Goal: Information Seeking & Learning: Learn about a topic

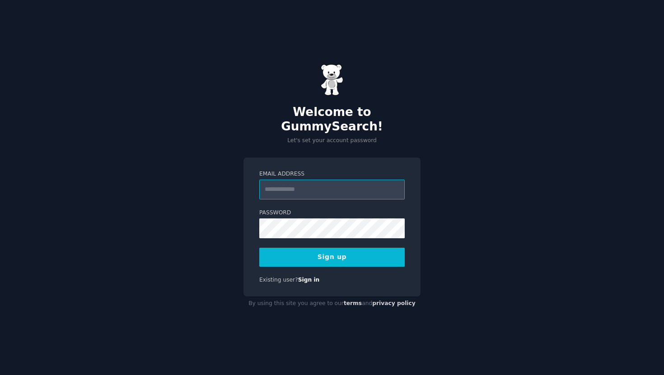
click at [327, 181] on input "Email Address" at bounding box center [331, 190] width 145 height 20
type input "**********"
click at [255, 201] on div "**********" at bounding box center [331, 227] width 177 height 139
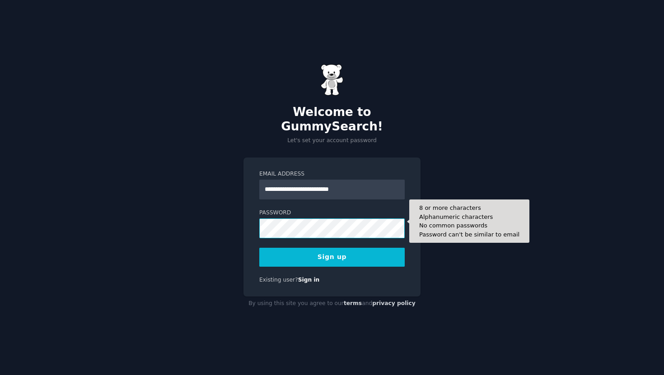
click at [186, 201] on div "**********" at bounding box center [332, 187] width 664 height 375
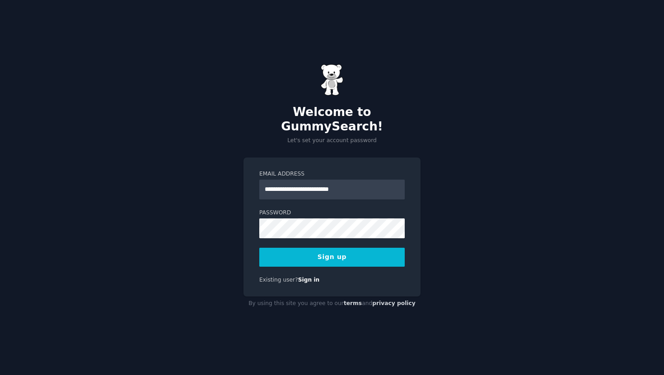
click at [363, 250] on button "Sign up" at bounding box center [331, 257] width 145 height 19
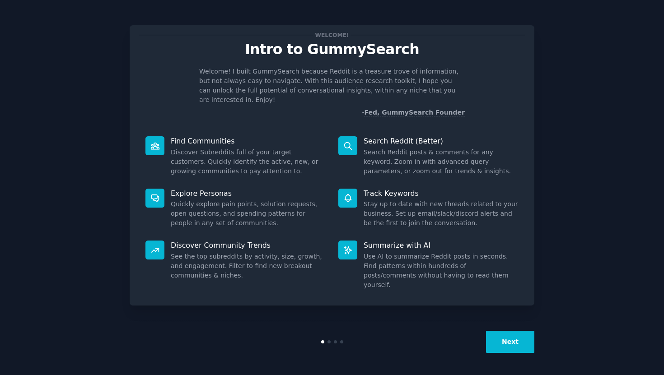
click at [510, 346] on button "Next" at bounding box center [510, 342] width 48 height 22
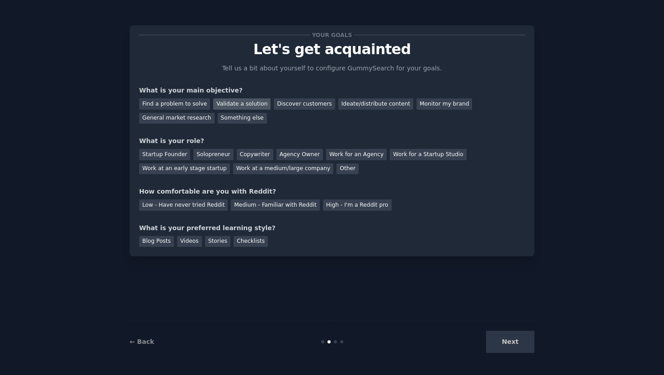
click at [238, 107] on div "Validate a solution" at bounding box center [241, 103] width 57 height 11
click at [173, 155] on div "Startup Founder" at bounding box center [164, 154] width 51 height 11
click at [173, 210] on div "Low - Have never tried Reddit" at bounding box center [183, 205] width 88 height 11
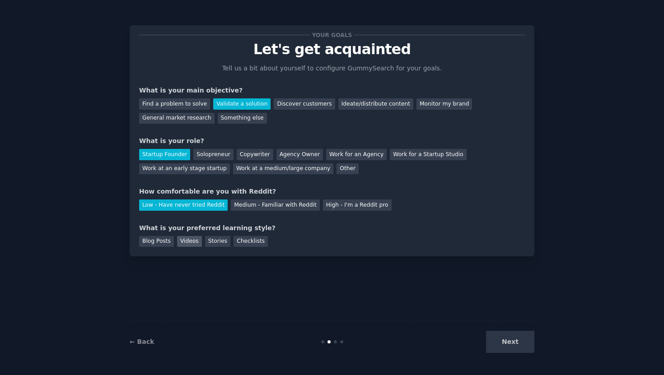
click at [190, 244] on div "Videos" at bounding box center [189, 241] width 25 height 11
click at [501, 345] on button "Next" at bounding box center [510, 342] width 48 height 22
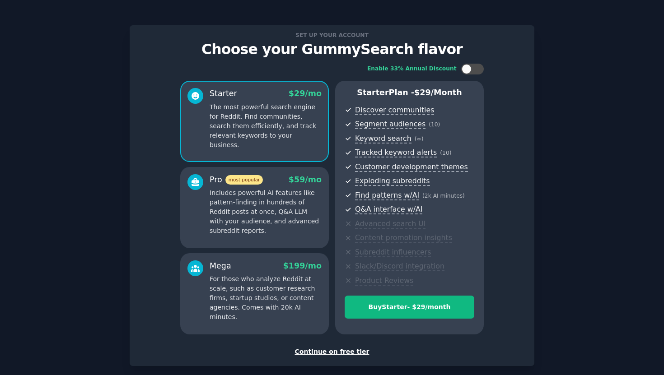
click at [356, 354] on div "Continue on free tier" at bounding box center [331, 351] width 385 height 9
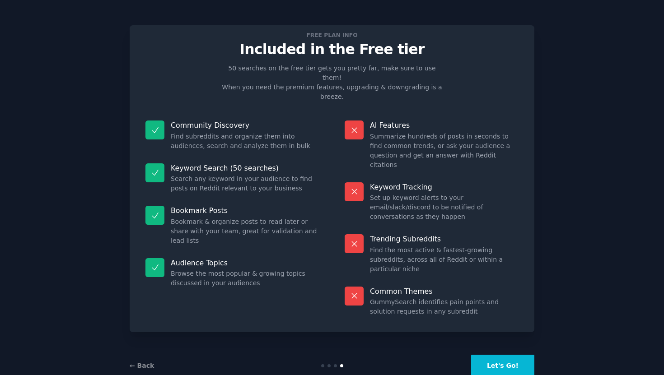
click at [489, 355] on button "Let's Go!" at bounding box center [502, 366] width 63 height 22
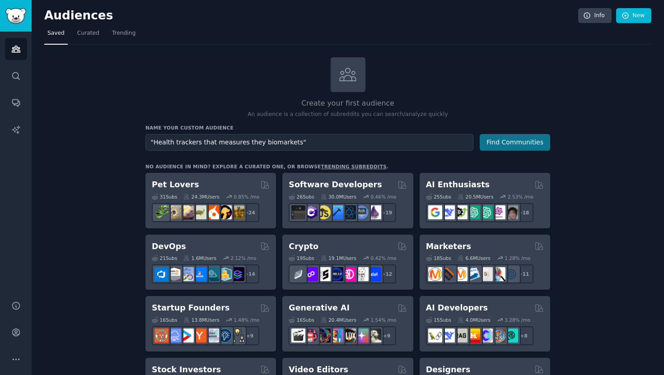
type input ""Health trackers that measures they biomarkets""
click at [525, 148] on button "Find Communities" at bounding box center [514, 142] width 70 height 17
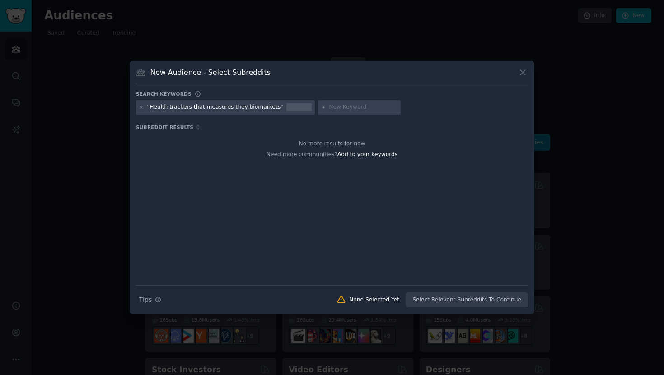
click at [344, 109] on input "text" at bounding box center [363, 107] width 69 height 8
type input "biomarkets"
click at [377, 155] on span "Add to your keywords" at bounding box center [367, 154] width 60 height 6
click at [272, 107] on div ""Health trackers that measures they biomarkets"" at bounding box center [215, 107] width 136 height 8
click at [287, 109] on div at bounding box center [298, 107] width 25 height 8
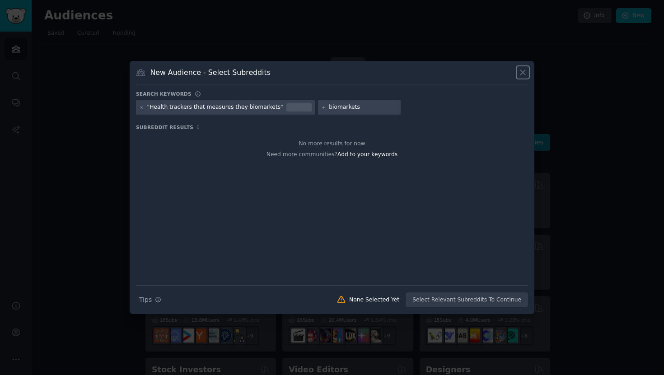
click at [522, 73] on icon at bounding box center [522, 72] width 5 height 5
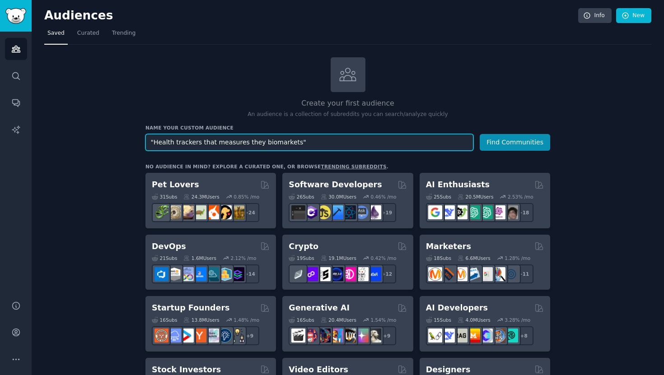
click at [423, 141] on input ""Health trackers that measures they biomarkets"" at bounding box center [309, 142] width 328 height 17
click at [364, 137] on input ""Health Trackers" "Augmented Heath" "Personalised Medicine"" at bounding box center [309, 142] width 328 height 17
click at [362, 145] on input ""Health Trackers" "Augmented Heath" "Personalised Medicine"" at bounding box center [309, 142] width 328 height 17
type input ""Health Trackers" "Augmented Heath" "Personalised Medicine" "Precision Medicine""
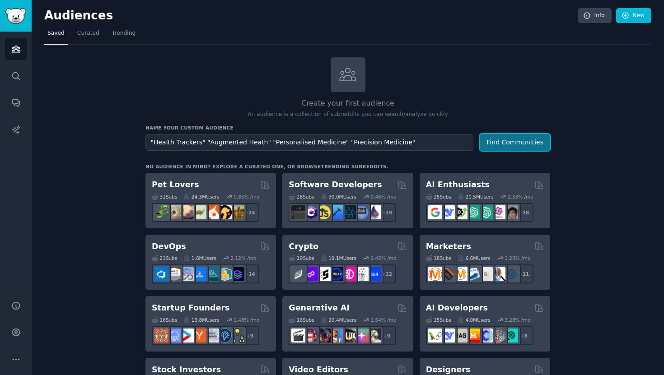
click at [539, 148] on button "Find Communities" at bounding box center [514, 142] width 70 height 17
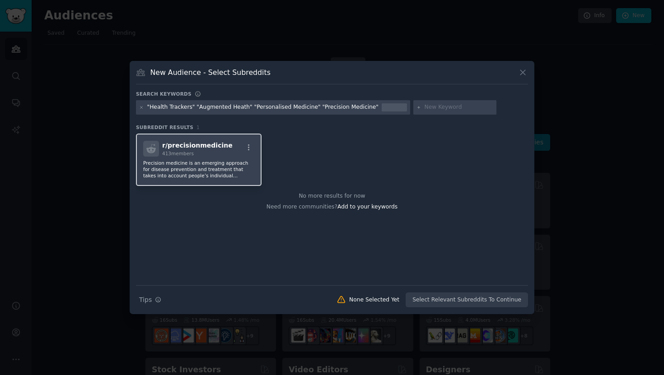
click at [204, 167] on p "Precision medicine is an emerging approach for disease prevention and treatment…" at bounding box center [198, 169] width 111 height 19
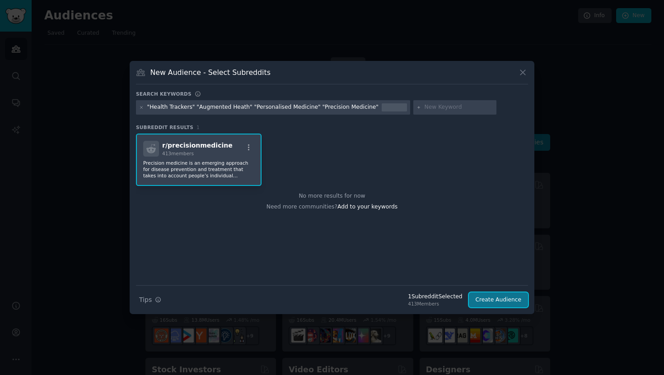
click at [489, 301] on button "Create Audience" at bounding box center [499, 299] width 60 height 15
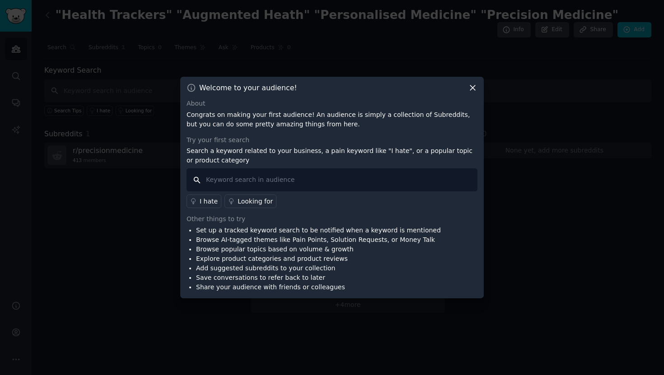
click at [223, 182] on input "text" at bounding box center [331, 179] width 291 height 23
type input ""I wish" "Health Apps" "Biomarkets" "Personalized Medicine""
click at [260, 255] on li "Explore product categories and product reviews" at bounding box center [318, 258] width 245 height 9
click at [325, 226] on li "Set up a tracked keyword search to be notified when a keyword is mentioned" at bounding box center [318, 230] width 245 height 9
drag, startPoint x: 540, startPoint y: 240, endPoint x: 549, endPoint y: 241, distance: 9.1
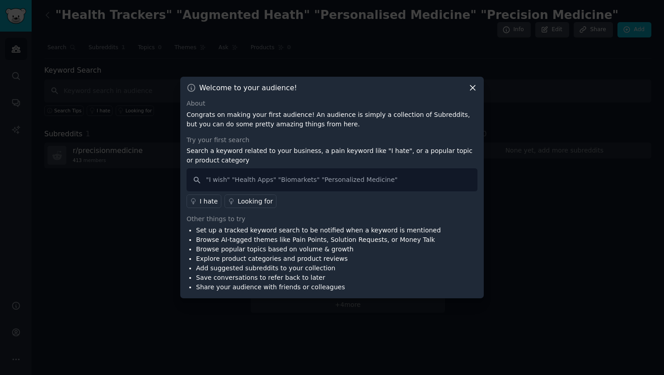
click at [541, 240] on div at bounding box center [332, 187] width 664 height 375
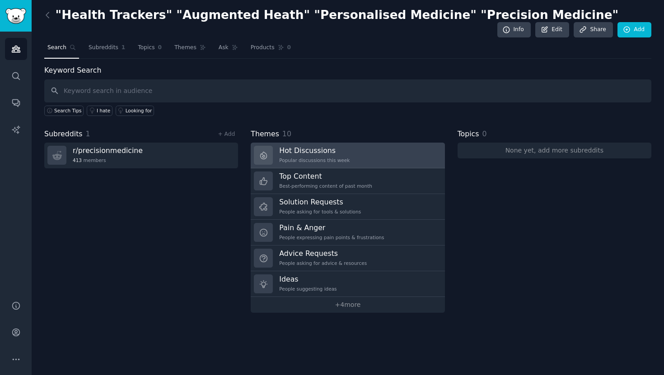
click at [286, 161] on div "Popular discussions this week" at bounding box center [314, 160] width 70 height 6
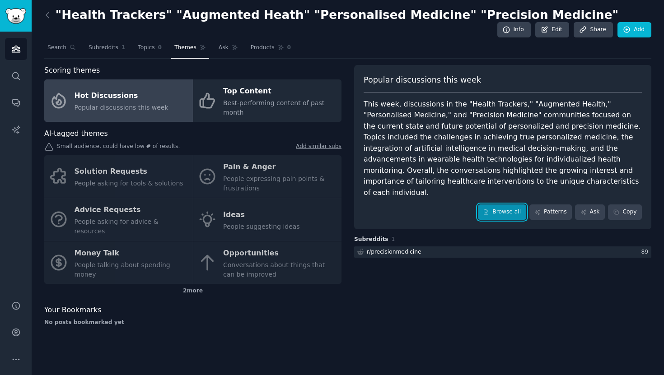
click at [504, 204] on link "Browse all" at bounding box center [502, 211] width 48 height 15
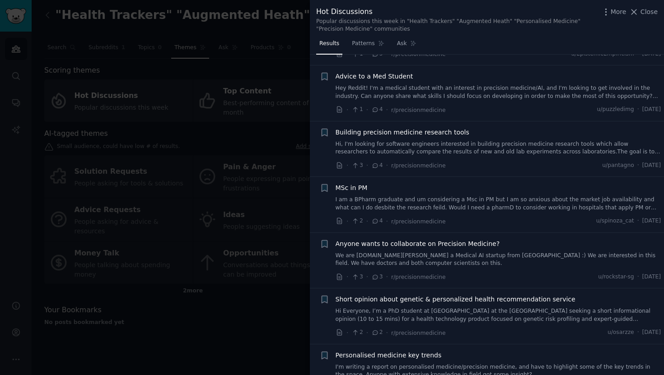
scroll to position [60, 0]
click at [415, 152] on link "Hi, I'm looking for software engineers interested in building precision medicin…" at bounding box center [497, 147] width 325 height 16
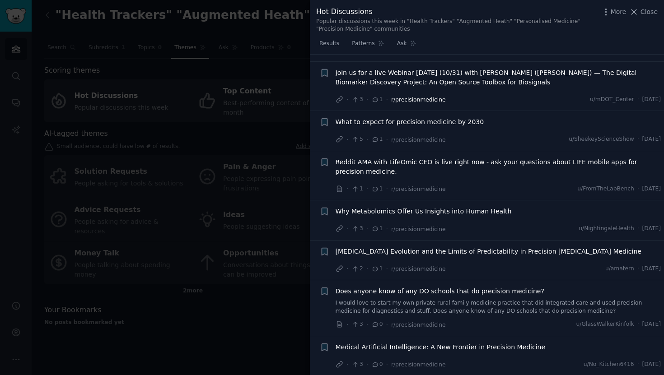
scroll to position [816, 0]
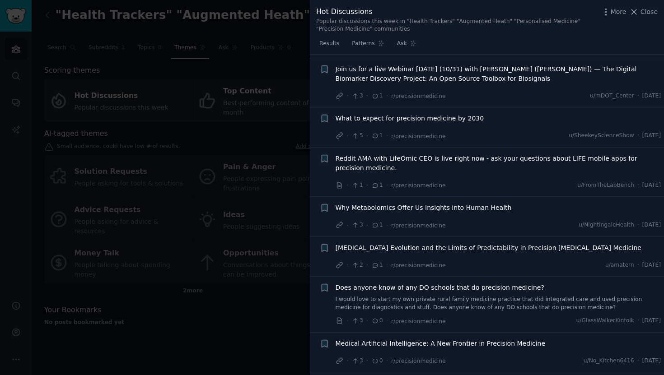
click at [432, 65] on span "Join us for a live Webinar on Monday (10/31) with Dr. Jessilyn Dunn (Duke) — Th…" at bounding box center [497, 74] width 325 height 19
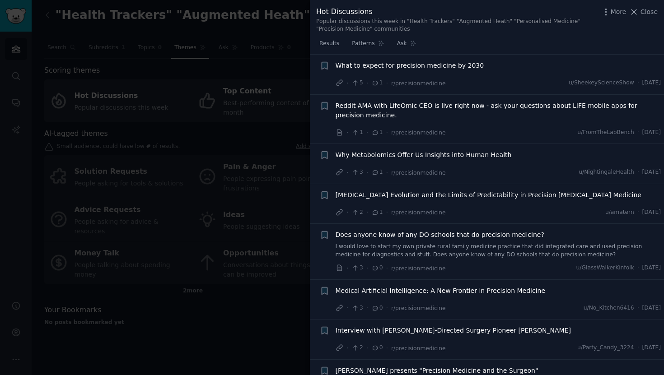
scroll to position [832, 0]
click at [441, 62] on span "What to expect for precision medicine by 2030" at bounding box center [409, 66] width 149 height 9
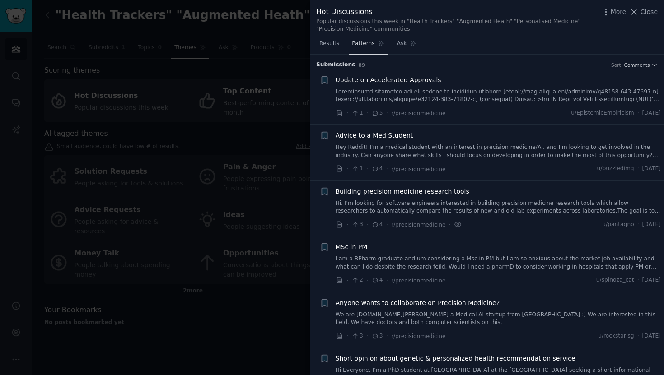
click at [369, 47] on link "Patterns" at bounding box center [367, 46] width 38 height 19
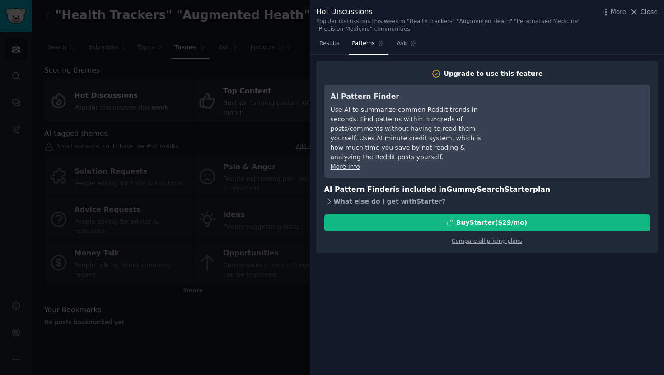
click at [331, 197] on icon at bounding box center [328, 201] width 9 height 9
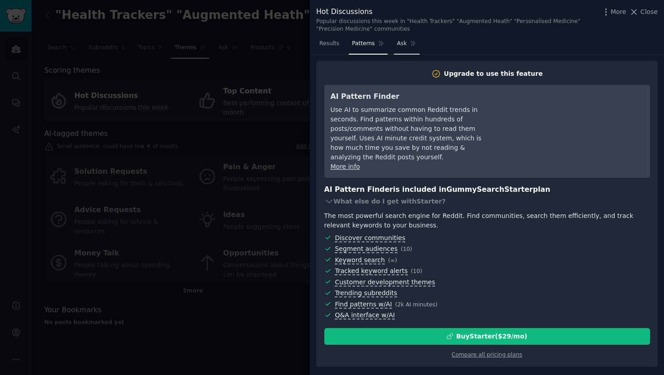
click at [399, 44] on span "Ask" at bounding box center [402, 44] width 10 height 8
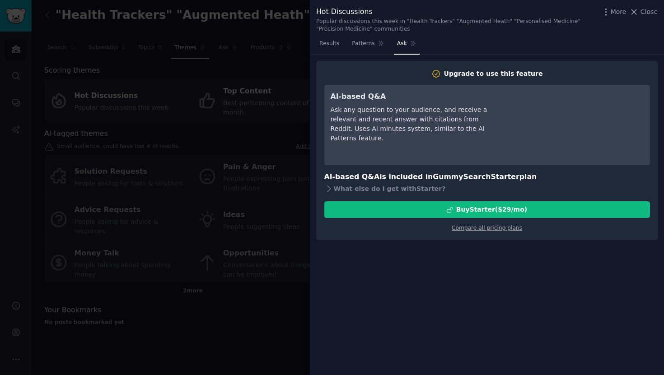
click at [259, 136] on div at bounding box center [332, 187] width 664 height 375
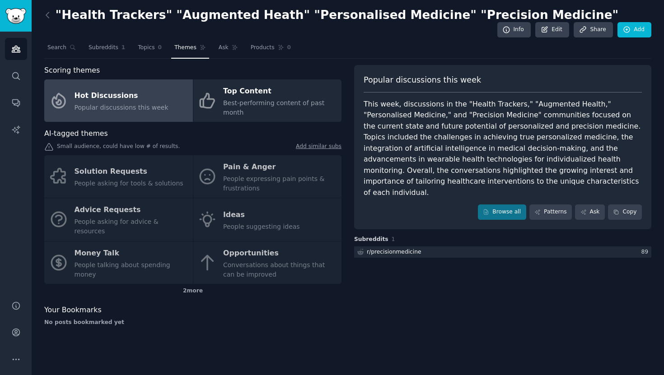
click at [243, 211] on div "Solution Requests People asking for tools & solutions Pain & Anger People expre…" at bounding box center [192, 219] width 297 height 129
click at [238, 213] on div "Solution Requests People asking for tools & solutions Pain & Anger People expre…" at bounding box center [192, 219] width 297 height 129
click at [237, 214] on div "Solution Requests People asking for tools & solutions Pain & Anger People expre…" at bounding box center [192, 219] width 297 height 129
click at [561, 204] on link "Patterns" at bounding box center [550, 211] width 42 height 15
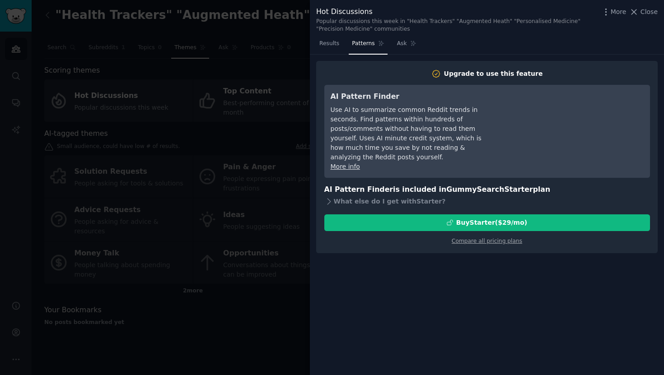
click at [215, 199] on div at bounding box center [332, 187] width 664 height 375
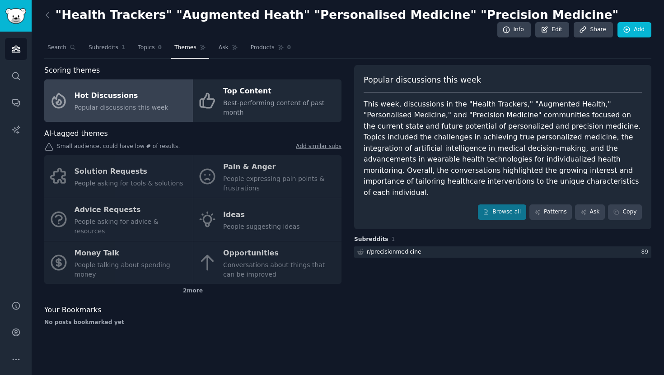
click at [200, 284] on div "2 more" at bounding box center [192, 291] width 297 height 14
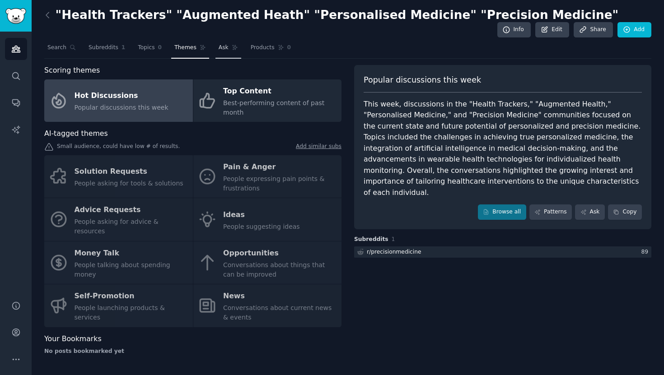
click at [215, 48] on link "Ask" at bounding box center [228, 50] width 26 height 19
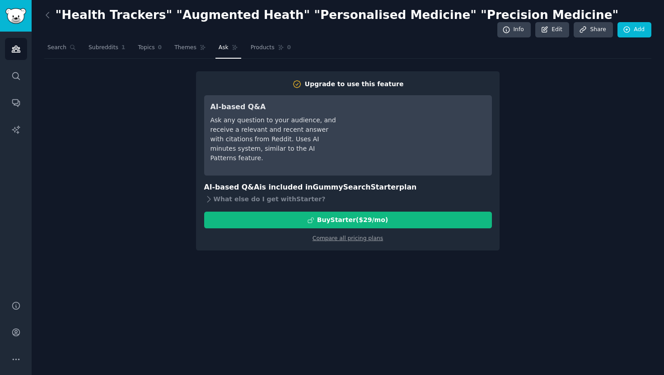
click at [176, 79] on div "Upgrade to use this feature AI-based Q&A Ask any question to your audience, and…" at bounding box center [347, 160] width 607 height 179
